Goal: Check status: Check status

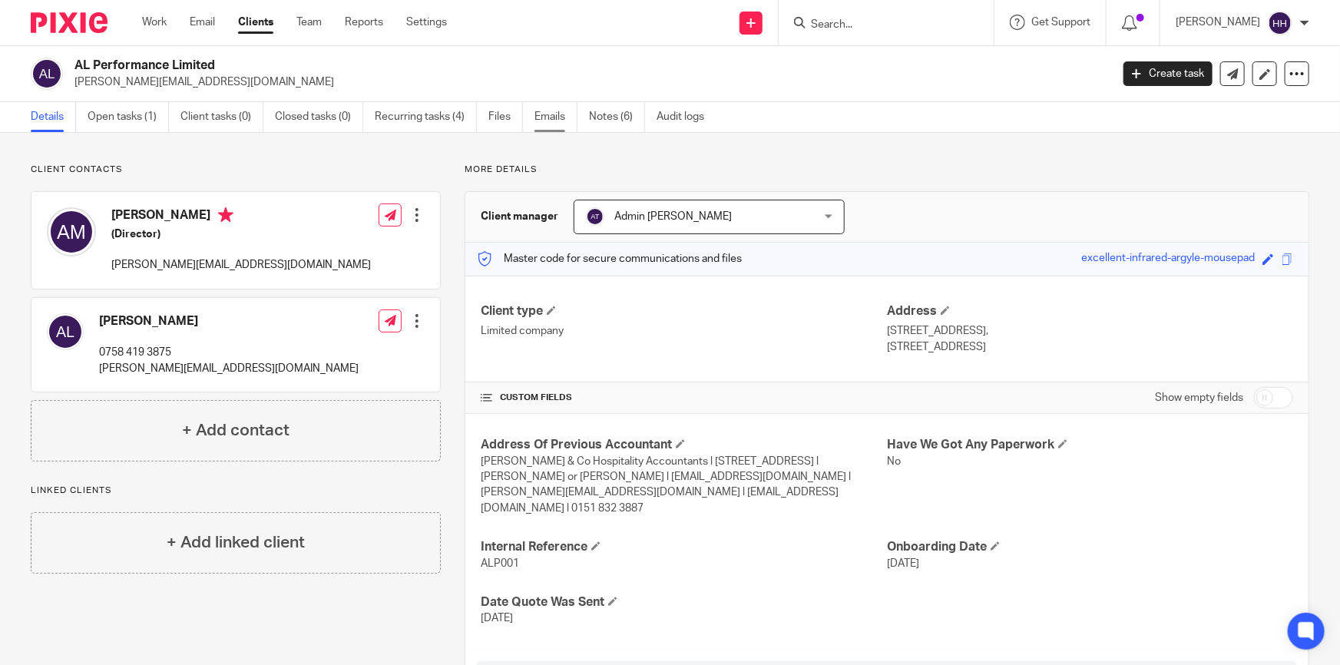
click at [542, 111] on link "Emails" at bounding box center [556, 117] width 43 height 30
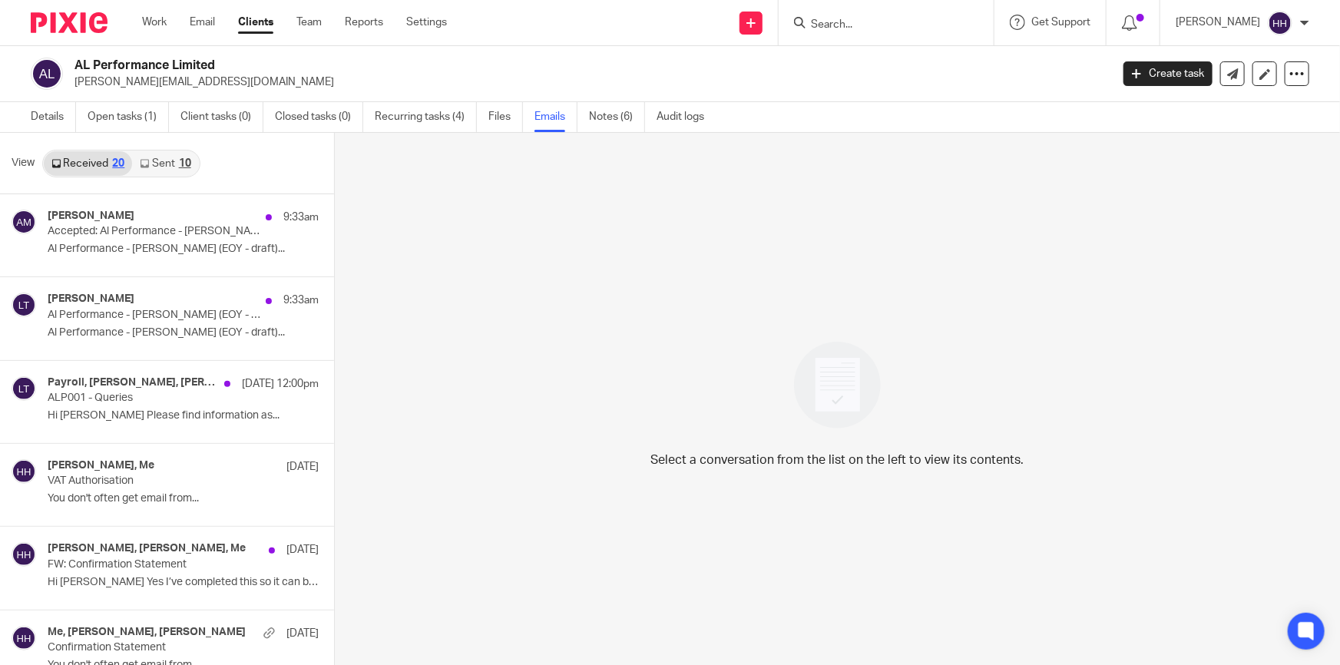
click at [161, 163] on link "Sent 10" at bounding box center [165, 163] width 66 height 25
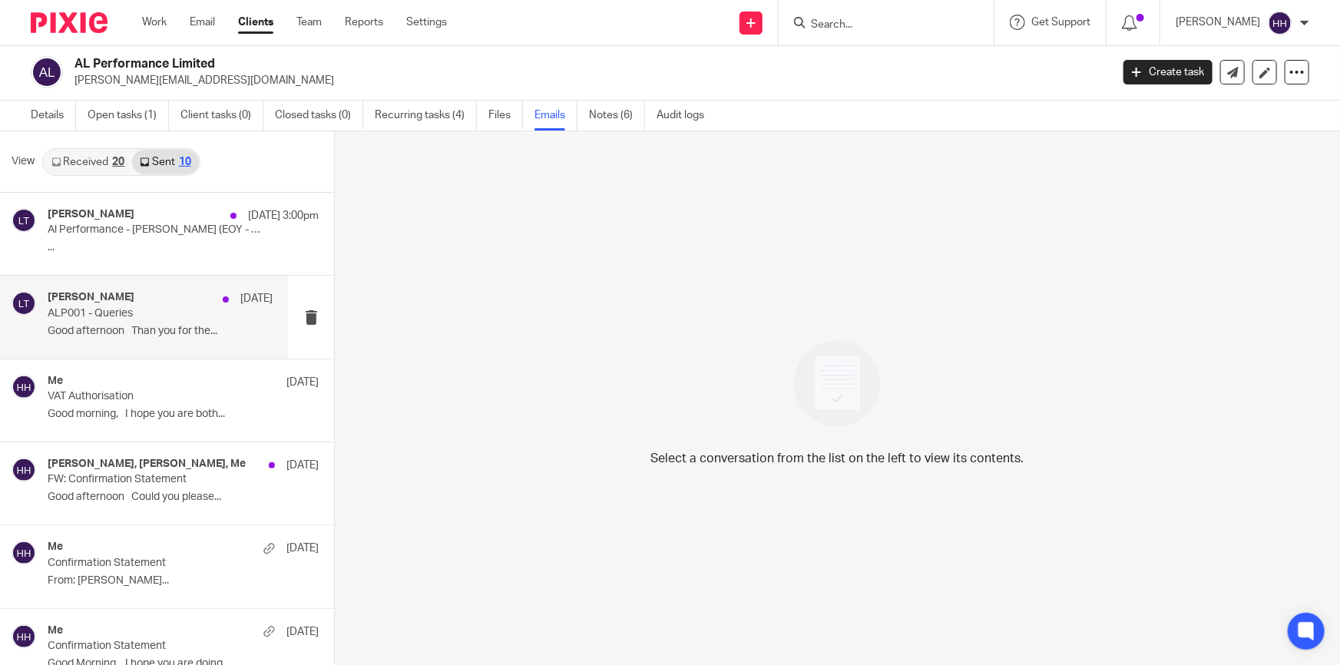
click at [131, 337] on div "Liz Turpin 9 Oct ALP001 - Queries Good afternoon Than you for the..." at bounding box center [160, 316] width 225 height 51
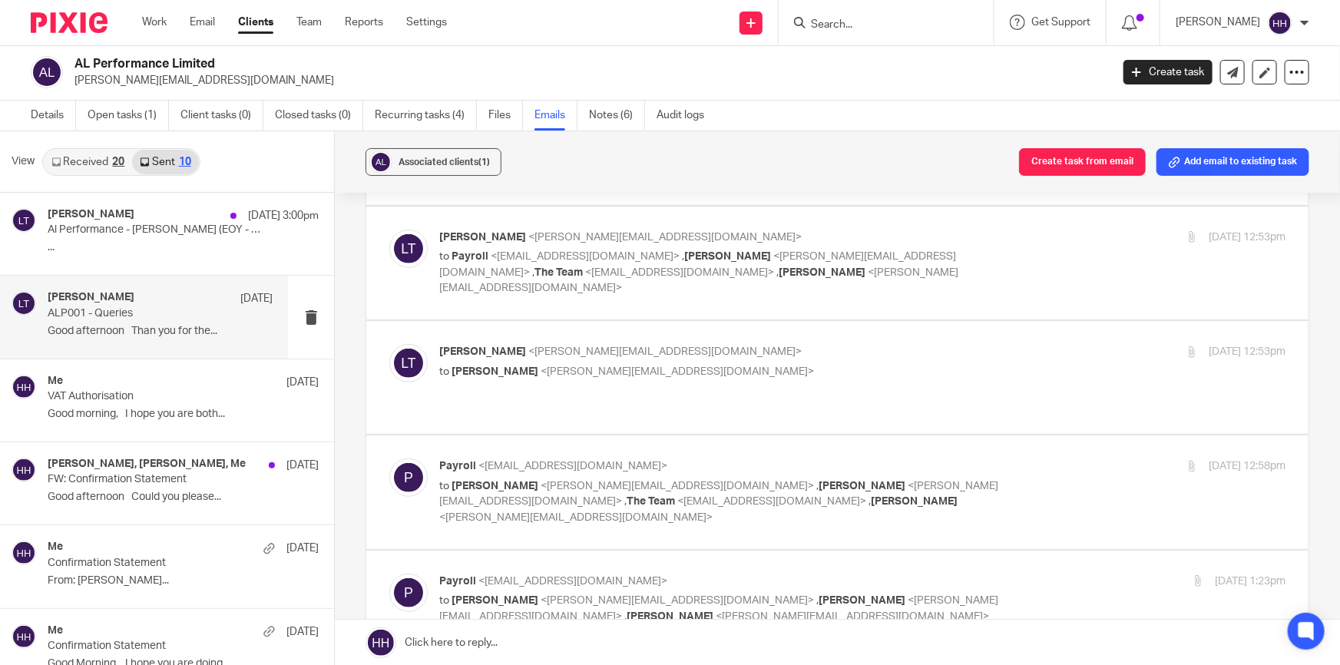
scroll to position [837, 0]
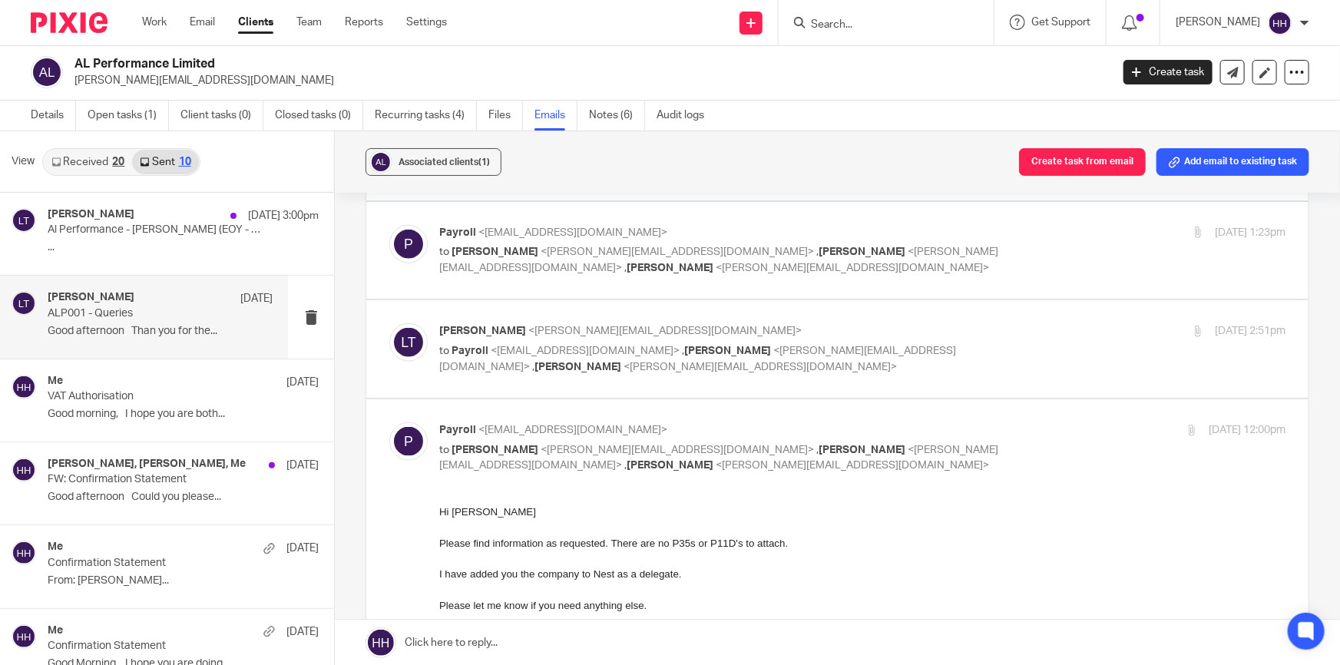
click at [1029, 422] on div "Payroll <payroll@evansandco.uk> to Liz Turpin <liz@turpinaccounting.co.uk> , Al…" at bounding box center [862, 447] width 846 height 51
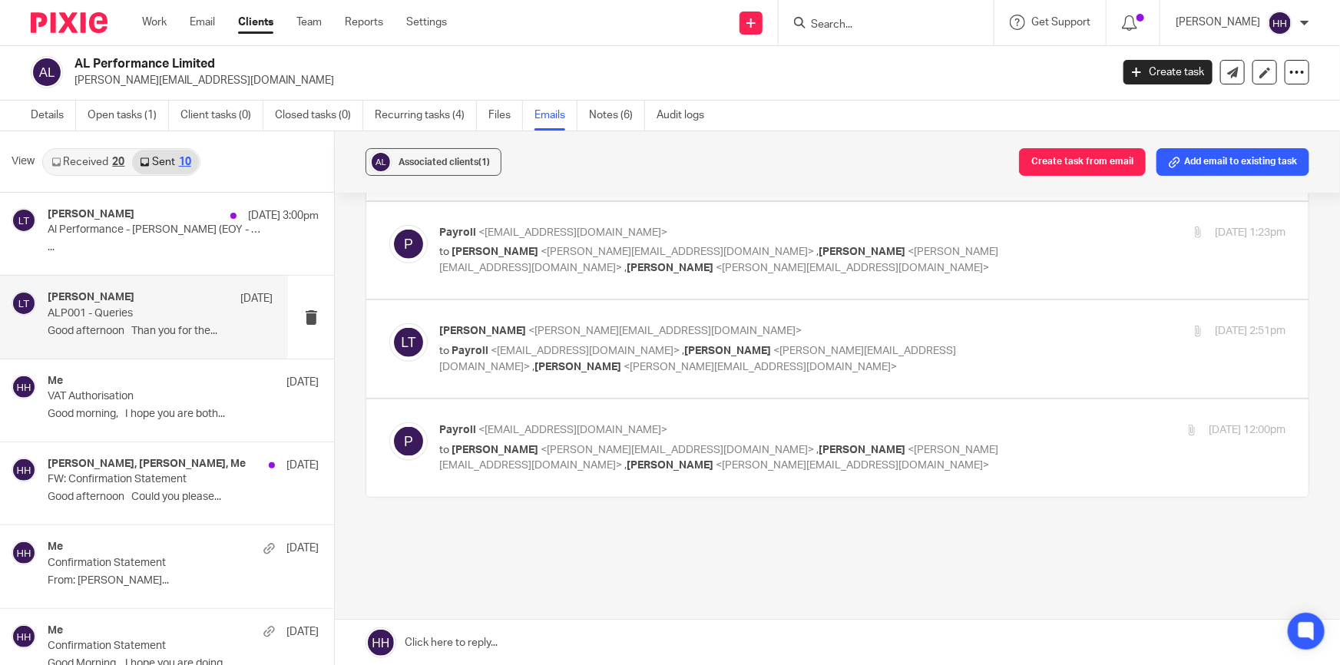
scroll to position [746, 0]
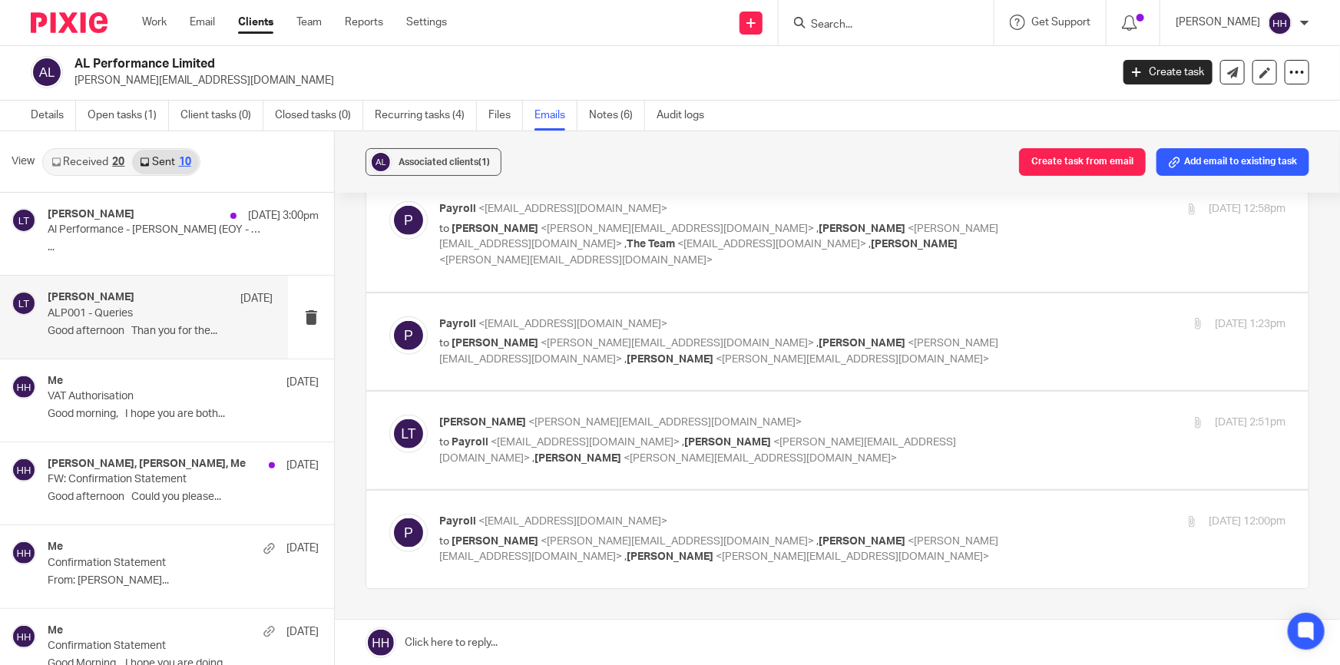
click at [1004, 514] on div "10 Oct 2025 12:00pm" at bounding box center [1145, 522] width 282 height 16
checkbox input "true"
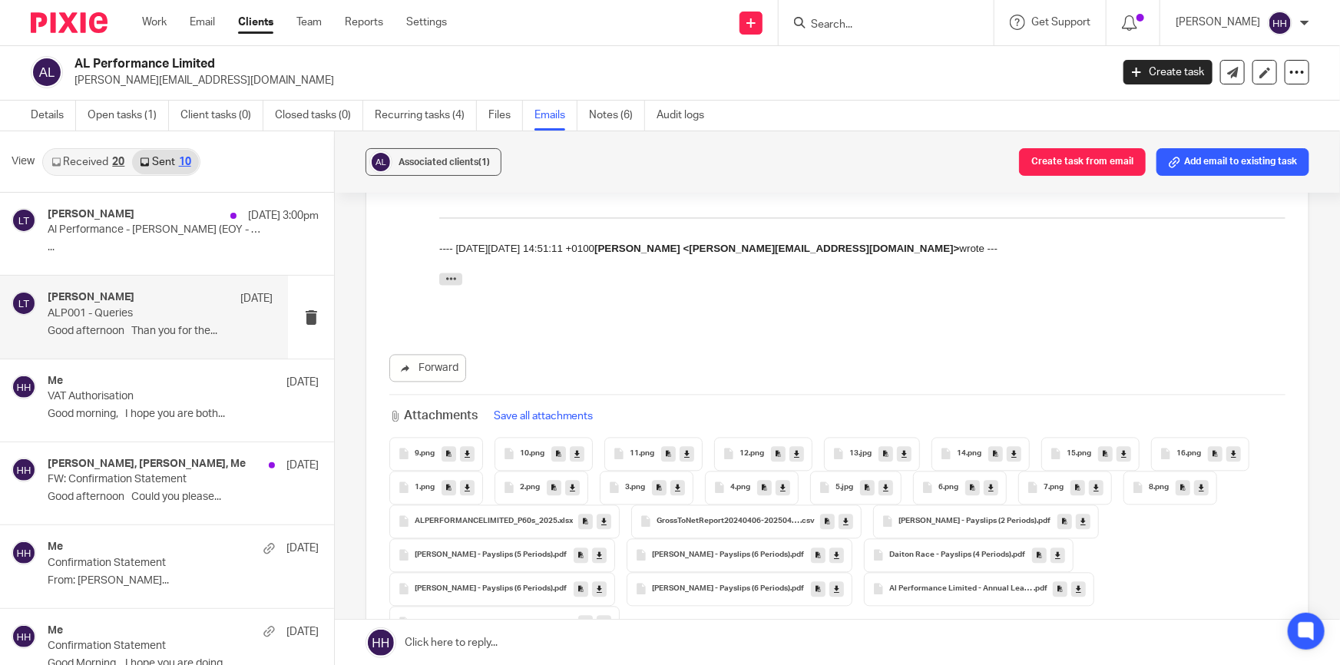
scroll to position [0, 0]
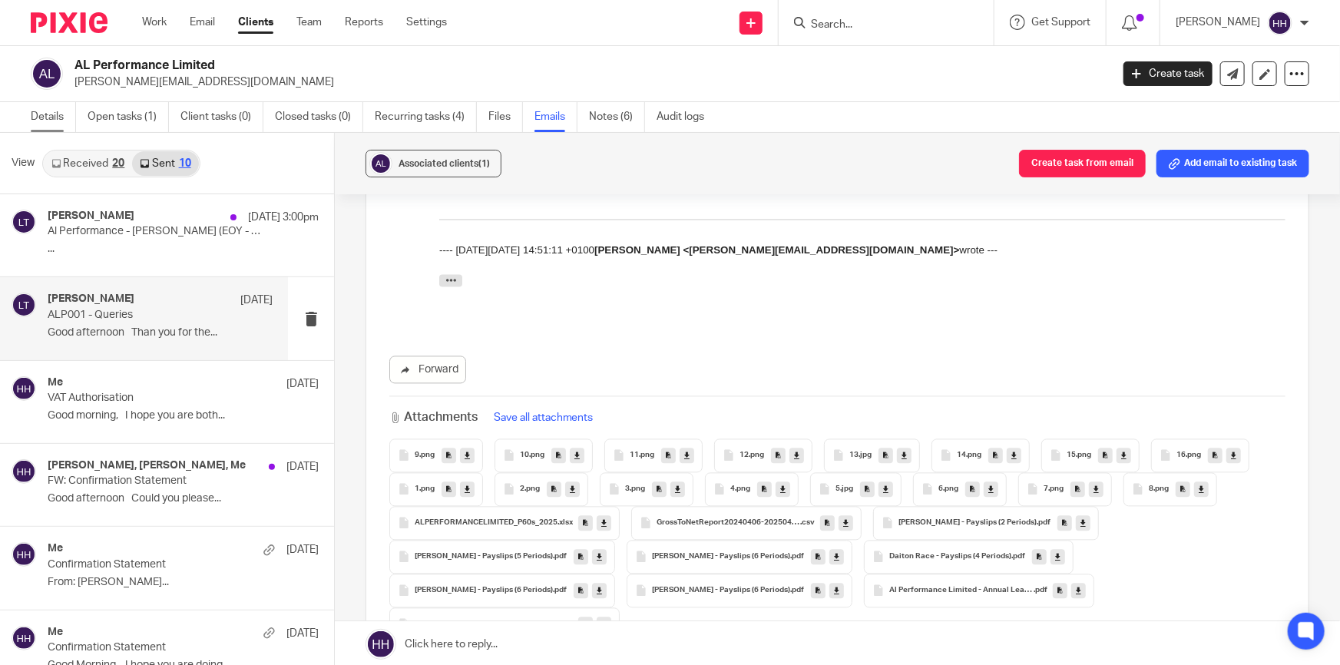
click at [32, 120] on link "Details" at bounding box center [53, 117] width 45 height 30
